Goal: Browse casually

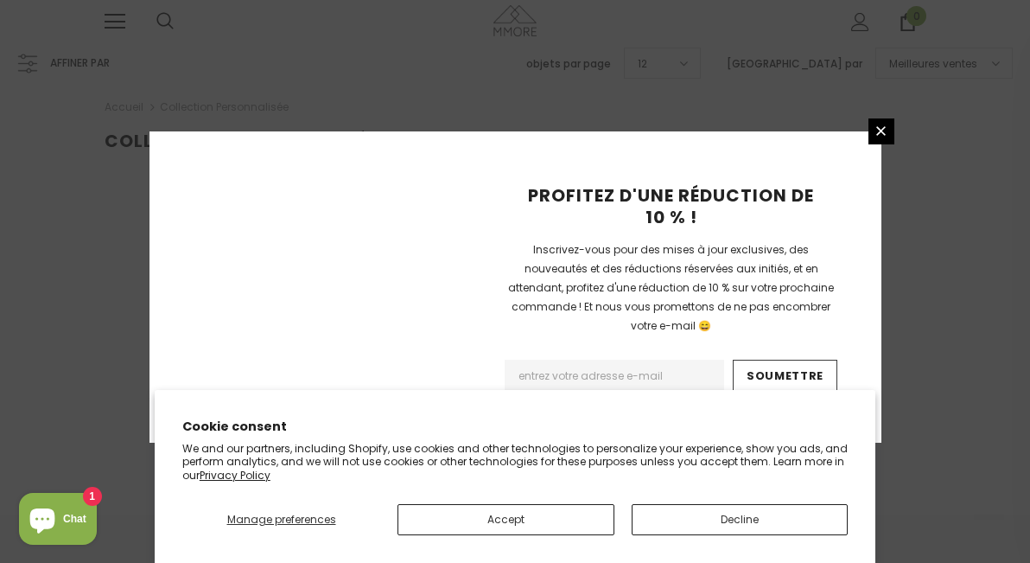
scroll to position [1286, 0]
